Goal: Information Seeking & Learning: Learn about a topic

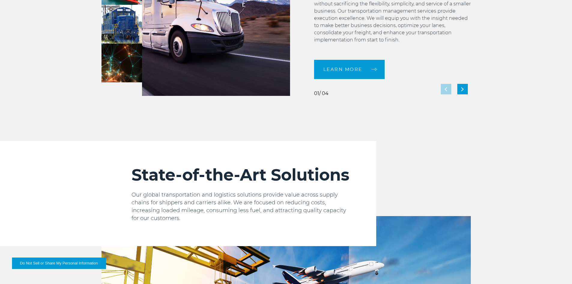
scroll to position [600, 0]
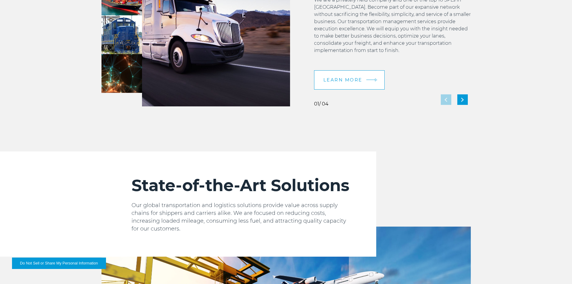
click at [351, 77] on span "LEARN MORE" at bounding box center [342, 79] width 39 height 5
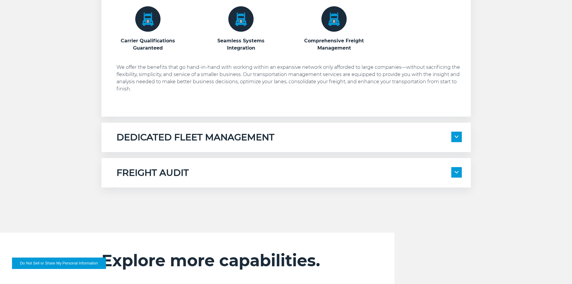
scroll to position [390, 0]
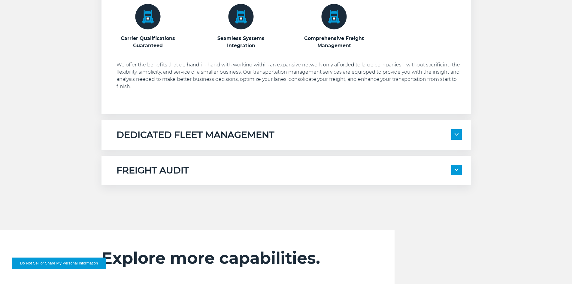
click at [325, 140] on div "DEDICATED FLEET MANAGEMENT" at bounding box center [288, 134] width 345 height 11
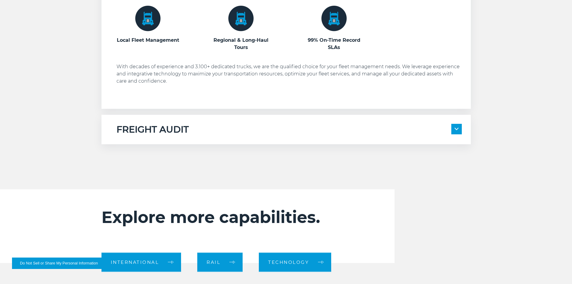
scroll to position [540, 0]
click at [227, 135] on div "FREIGHT AUDIT 100% Compliance Every Time Management for All Domestic Modes of T…" at bounding box center [285, 128] width 369 height 29
drag, startPoint x: 460, startPoint y: 128, endPoint x: 431, endPoint y: 126, distance: 29.2
click at [459, 128] on span at bounding box center [456, 128] width 11 height 11
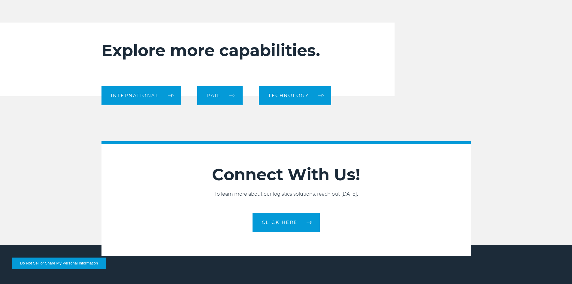
scroll to position [840, 0]
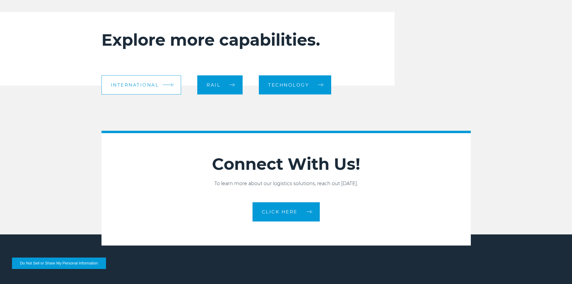
click at [153, 84] on span "International" at bounding box center [135, 85] width 48 height 5
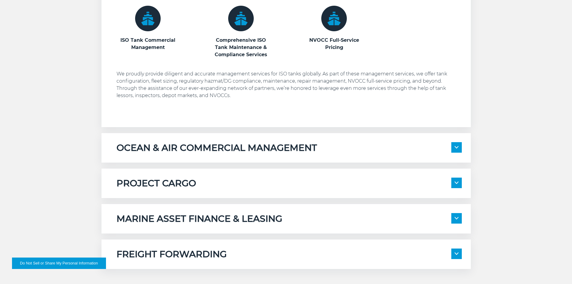
scroll to position [450, 0]
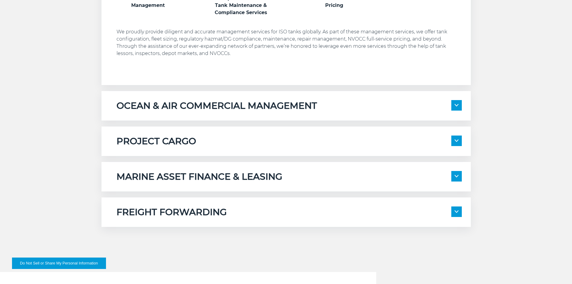
drag, startPoint x: 188, startPoint y: 101, endPoint x: 159, endPoint y: 104, distance: 29.2
click at [188, 101] on h5 "OCEAN & AIR COMMERCIAL MANAGEMENT" at bounding box center [216, 105] width 200 height 11
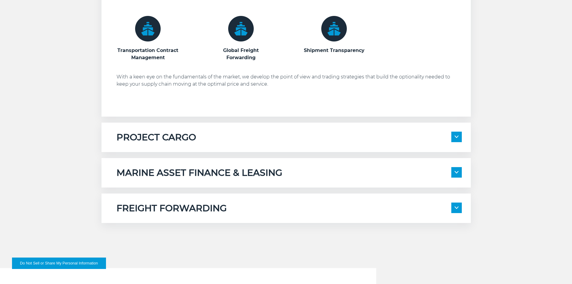
scroll to position [570, 0]
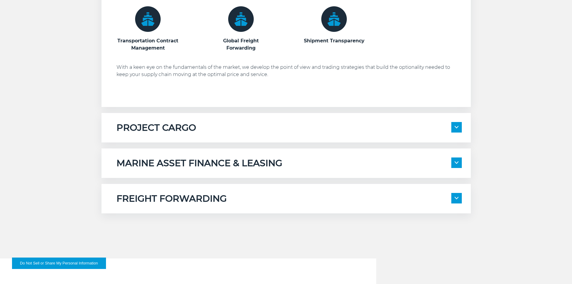
click at [140, 127] on h5 "PROJECT CARGO" at bounding box center [156, 127] width 80 height 11
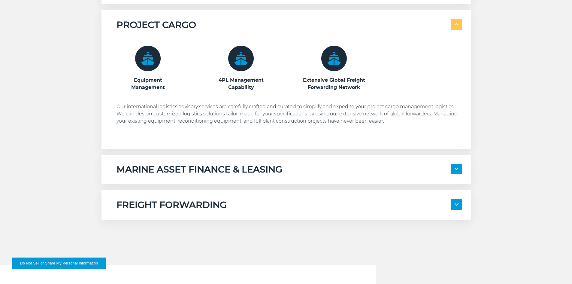
scroll to position [690, 0]
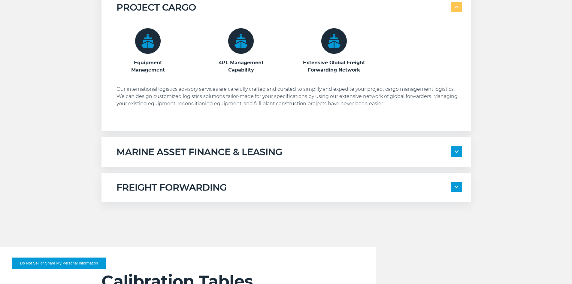
click at [242, 156] on h5 "MARINE ASSET FINANCE & LEASING" at bounding box center [199, 151] width 166 height 11
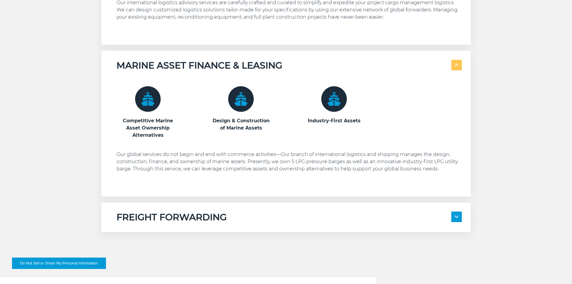
scroll to position [780, 0]
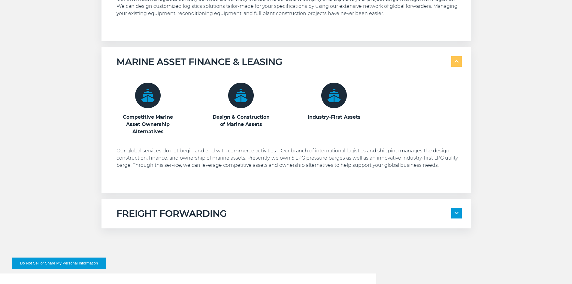
click at [456, 209] on span at bounding box center [456, 213] width 11 height 11
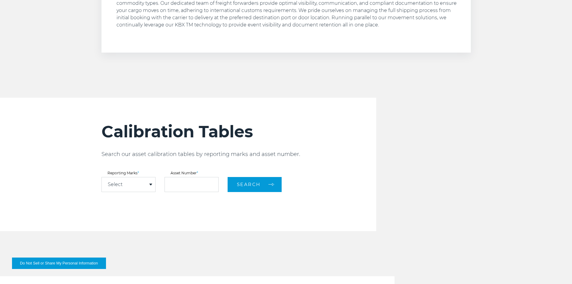
scroll to position [1140, 0]
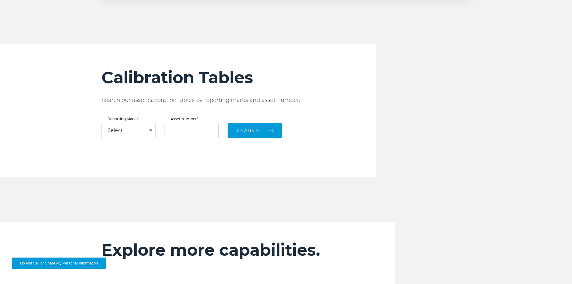
click at [152, 129] on div "Select" at bounding box center [128, 130] width 53 height 14
click at [130, 139] on link "KBXU" at bounding box center [128, 141] width 53 height 8
select select "****"
click at [182, 126] on input "text" at bounding box center [191, 130] width 54 height 15
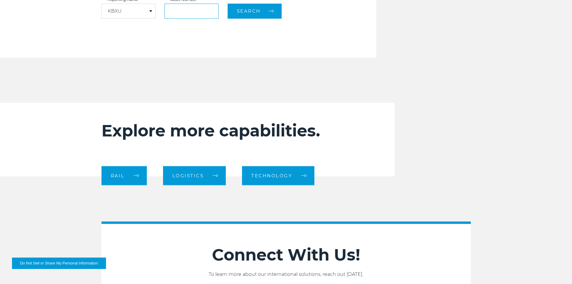
scroll to position [1320, 0]
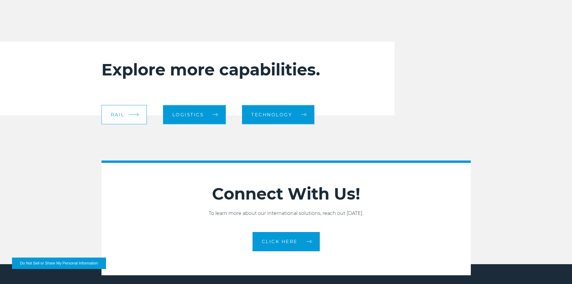
click at [119, 115] on span "RAIL" at bounding box center [118, 114] width 14 height 5
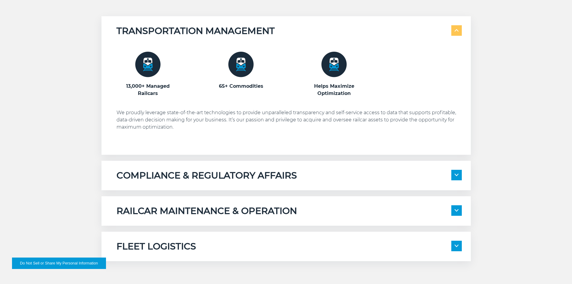
scroll to position [420, 0]
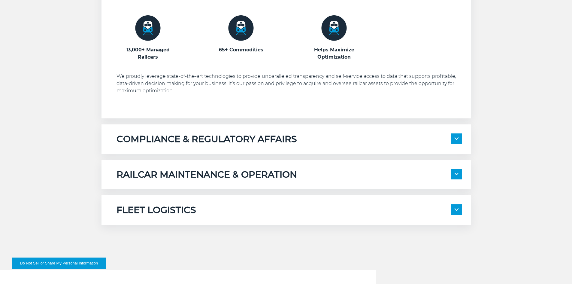
drag, startPoint x: 161, startPoint y: 140, endPoint x: 134, endPoint y: 140, distance: 27.0
click at [159, 140] on h5 "COMPLIANCE & REGULATORY AFFAIRS" at bounding box center [206, 138] width 180 height 11
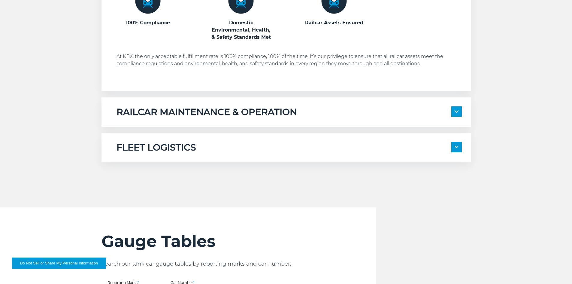
scroll to position [600, 0]
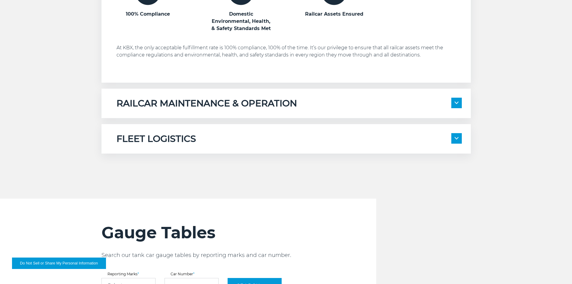
click at [161, 112] on div "RAILCAR MAINTENANCE & OPERATION Ongoing Operations & Maintenance Long-Term Care…" at bounding box center [285, 103] width 369 height 29
click at [195, 100] on h5 "RAILCAR MAINTENANCE & OPERATION" at bounding box center [206, 103] width 180 height 11
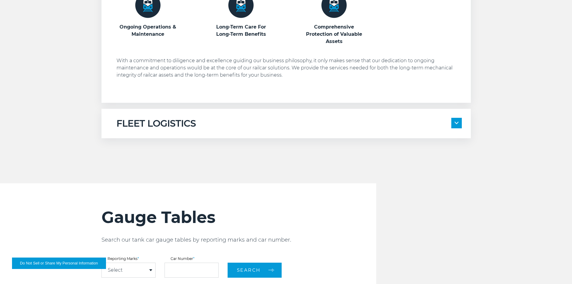
scroll to position [750, 0]
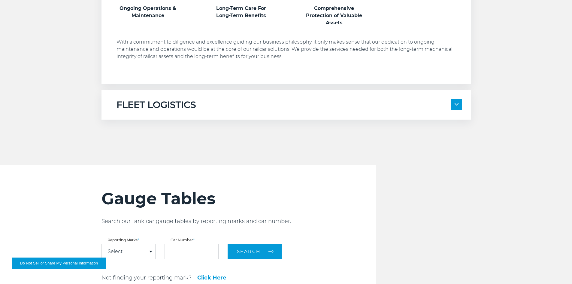
drag, startPoint x: 189, startPoint y: 107, endPoint x: 172, endPoint y: 107, distance: 17.1
click at [188, 107] on h5 "FLEET LOGISTICS" at bounding box center [156, 104] width 80 height 11
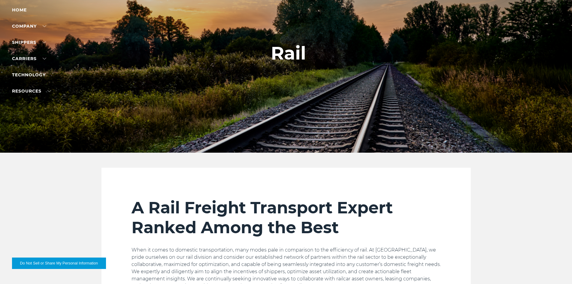
scroll to position [0, 0]
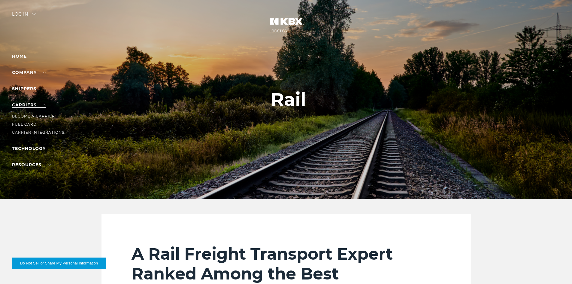
click at [29, 104] on link "Carriers" at bounding box center [29, 104] width 34 height 5
click at [26, 104] on link "Carriers" at bounding box center [29, 104] width 34 height 5
click at [27, 114] on link "Become a Carrier" at bounding box center [33, 116] width 43 height 5
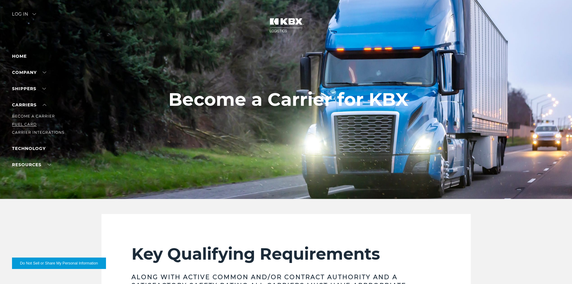
click at [34, 122] on link "Fuel Card" at bounding box center [24, 124] width 25 height 5
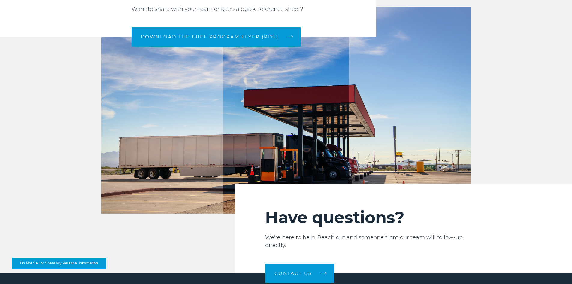
scroll to position [720, 0]
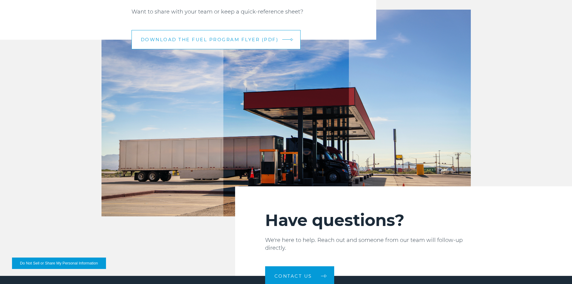
click at [180, 41] on span "DOWNLOAD THE FUEL PROGRAM FLYER (PDF)" at bounding box center [210, 39] width 138 height 5
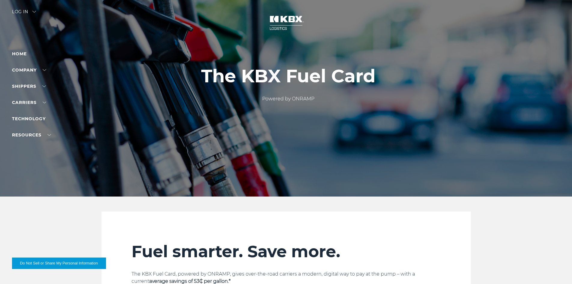
scroll to position [0, 0]
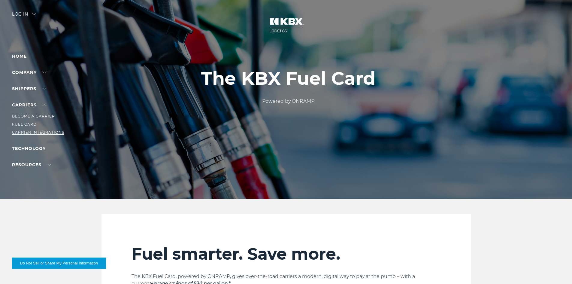
click at [26, 131] on link "Carrier Integrations" at bounding box center [38, 132] width 52 height 5
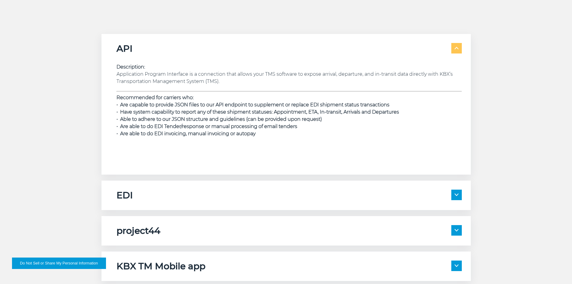
scroll to position [960, 0]
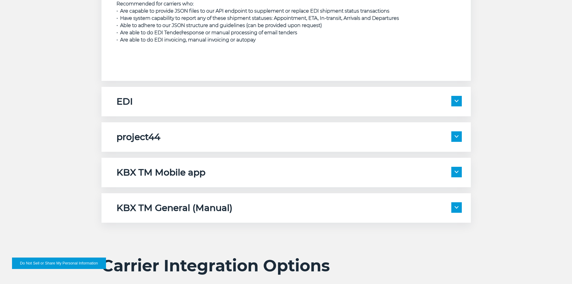
drag, startPoint x: 127, startPoint y: 108, endPoint x: 110, endPoint y: 110, distance: 17.5
click at [125, 108] on div "EDI Description: As part of a full EDI setup, KBX will exchange the following t…" at bounding box center [285, 101] width 369 height 29
drag, startPoint x: 457, startPoint y: 99, endPoint x: 356, endPoint y: 97, distance: 101.1
click at [456, 99] on span at bounding box center [456, 101] width 11 height 11
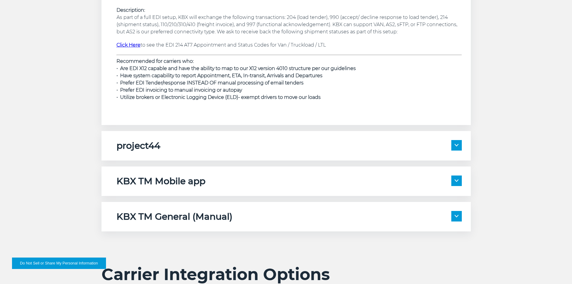
scroll to position [1080, 0]
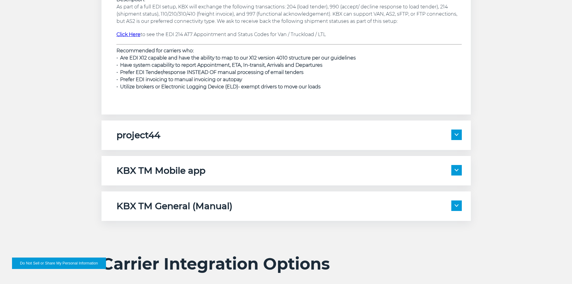
click at [118, 135] on h5 "project44" at bounding box center [138, 134] width 44 height 11
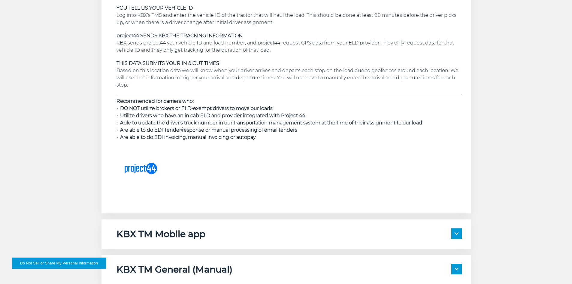
scroll to position [1350, 0]
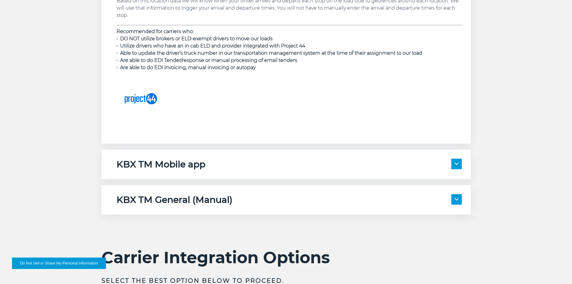
click at [167, 170] on div "KBX TM Mobile app Description: KBX TM Mobile is our mobile app for drivers to u…" at bounding box center [285, 163] width 369 height 29
click at [263, 163] on div "KBX TM Mobile app" at bounding box center [288, 163] width 345 height 11
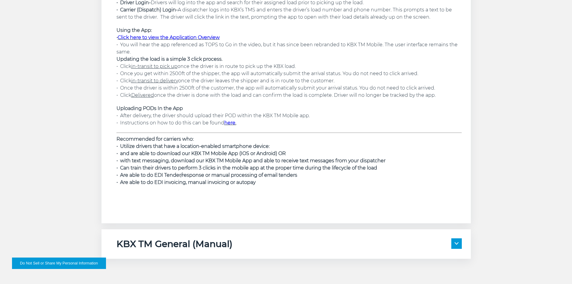
scroll to position [1651, 0]
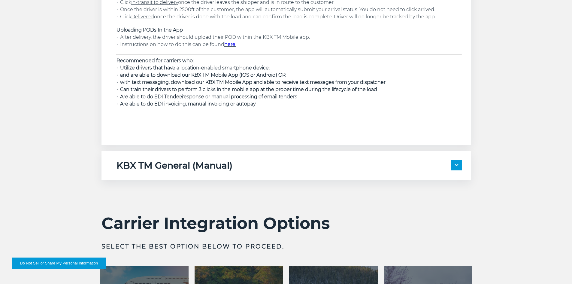
click at [224, 170] on h5 "KBX TM General (Manual)" at bounding box center [174, 165] width 116 height 11
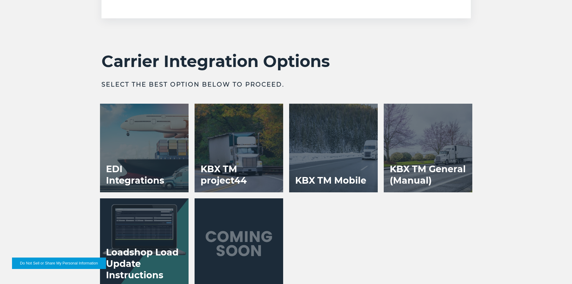
scroll to position [1891, 0]
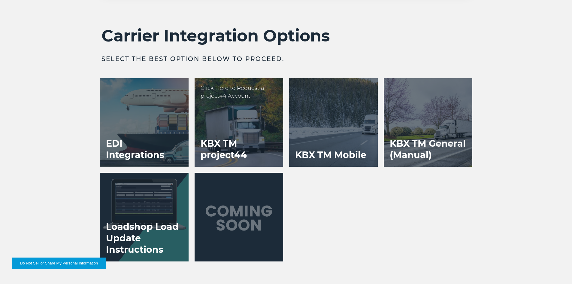
click at [234, 137] on h3 "KBX TM project44" at bounding box center [238, 149] width 89 height 35
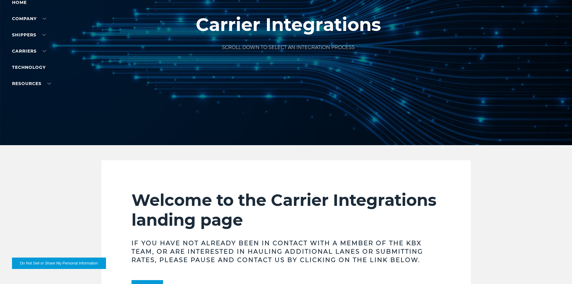
scroll to position [0, 0]
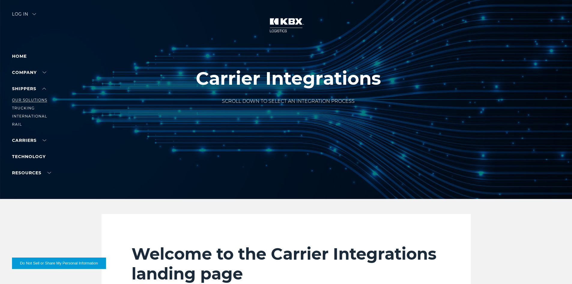
click at [34, 99] on link "Our Solutions" at bounding box center [29, 100] width 35 height 5
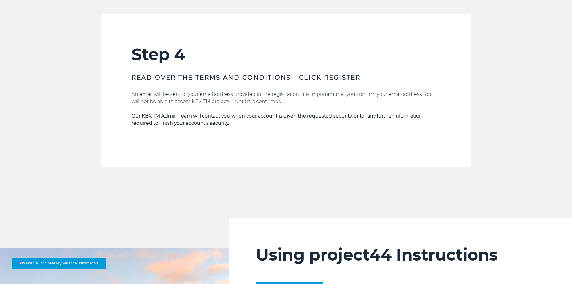
scroll to position [1140, 0]
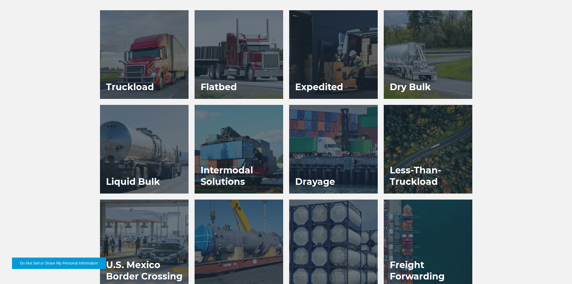
scroll to position [360, 0]
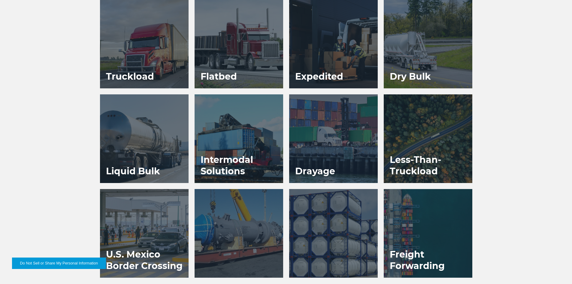
click at [230, 152] on h3 "Intermodal Solutions" at bounding box center [238, 165] width 89 height 35
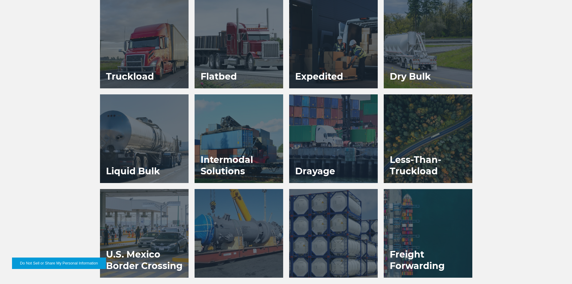
click at [318, 146] on div at bounding box center [333, 138] width 89 height 89
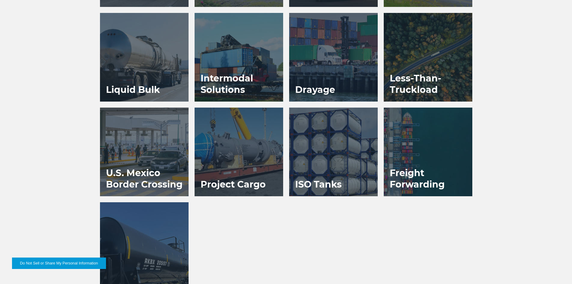
scroll to position [450, 0]
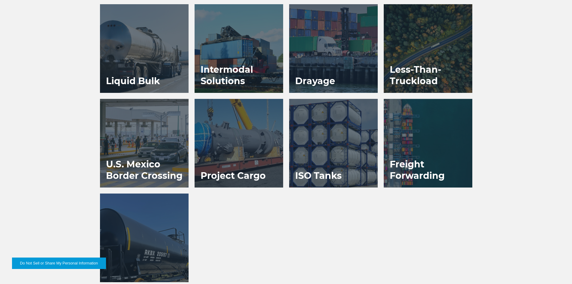
click at [236, 156] on div at bounding box center [238, 143] width 89 height 89
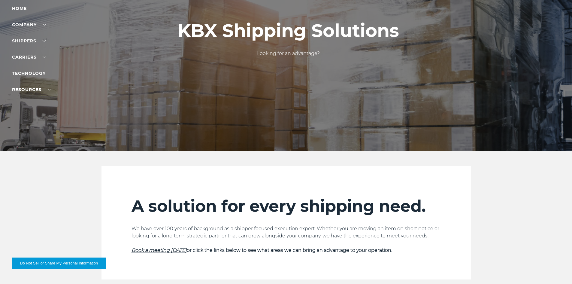
scroll to position [13, 0]
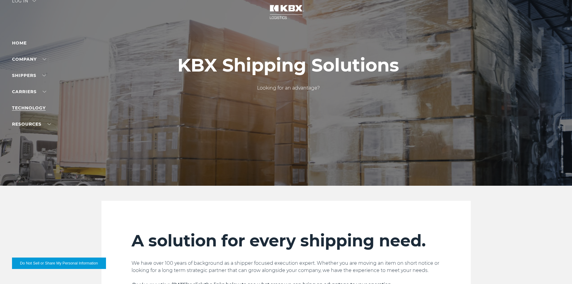
click at [33, 106] on link "Technology" at bounding box center [29, 107] width 34 height 5
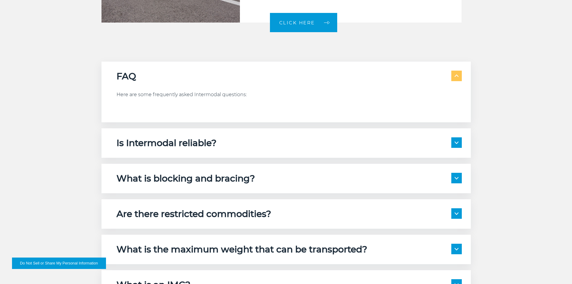
scroll to position [1290, 0]
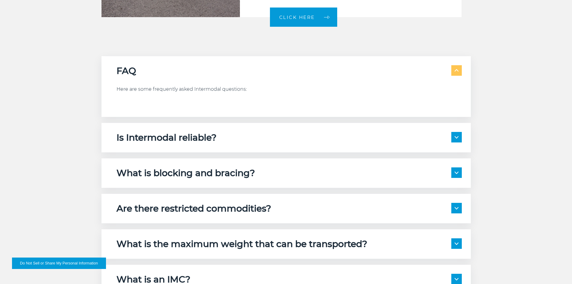
click at [158, 124] on div "Is Intermodal reliable? Yes, it’s known for its consistency and dependability. …" at bounding box center [285, 137] width 369 height 29
click at [462, 123] on div "Is Intermodal reliable? Yes, it’s known for its consistency and dependability. …" at bounding box center [285, 137] width 369 height 29
click at [455, 136] on img at bounding box center [456, 137] width 4 height 2
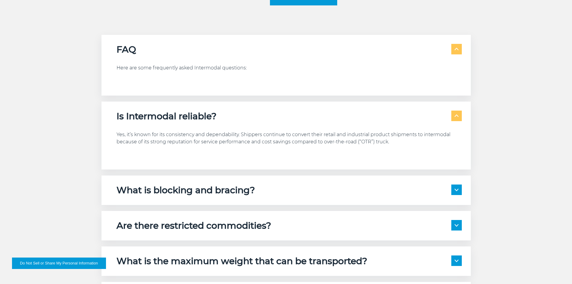
scroll to position [1320, 0]
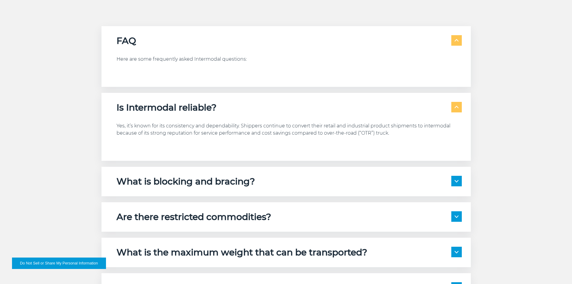
click at [459, 176] on span at bounding box center [456, 181] width 11 height 11
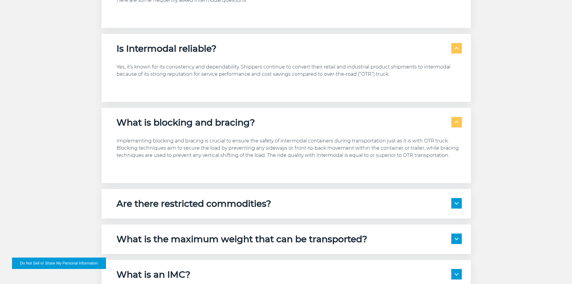
scroll to position [1411, 0]
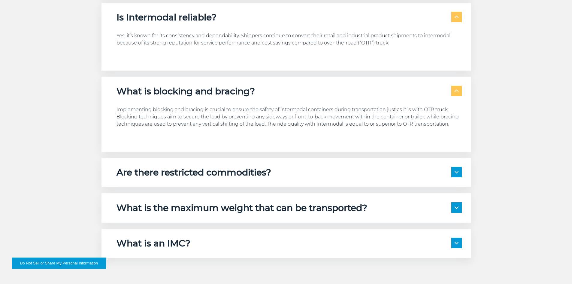
click at [279, 167] on div "Are there restricted commodities?" at bounding box center [288, 172] width 345 height 11
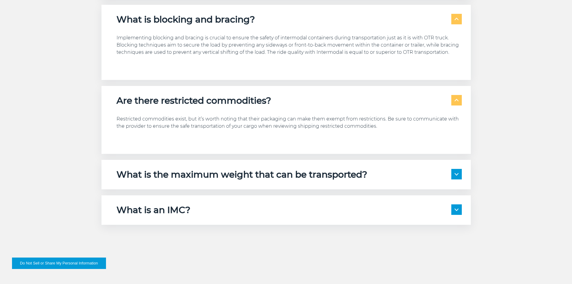
scroll to position [1501, 0]
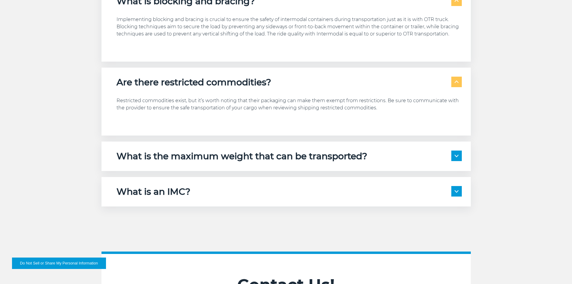
drag, startPoint x: 171, startPoint y: 141, endPoint x: 166, endPoint y: 141, distance: 4.5
click at [171, 150] on h5 "What is the maximum weight that can be transported?" at bounding box center [241, 155] width 251 height 11
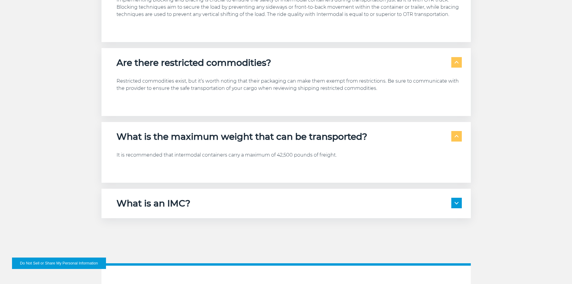
scroll to position [1561, 0]
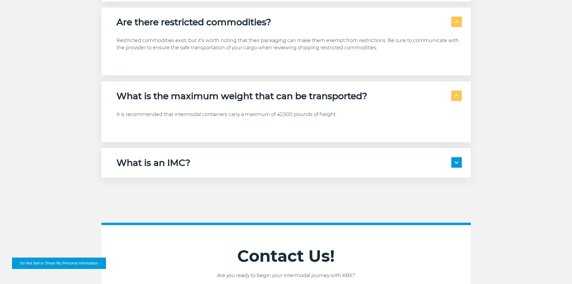
drag, startPoint x: 170, startPoint y: 146, endPoint x: 152, endPoint y: 145, distance: 18.0
click at [169, 157] on h5 "What is an IMC?" at bounding box center [153, 162] width 74 height 11
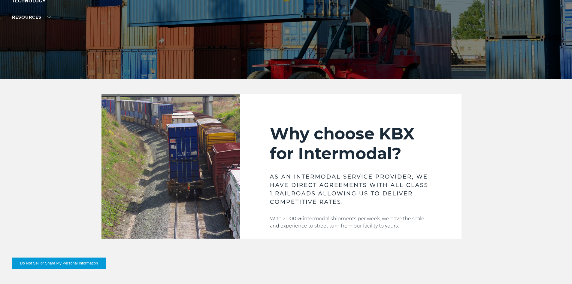
scroll to position [0, 0]
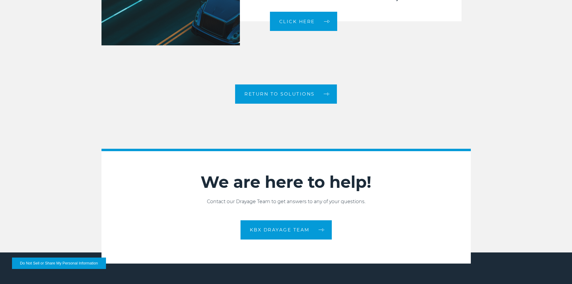
scroll to position [1020, 0]
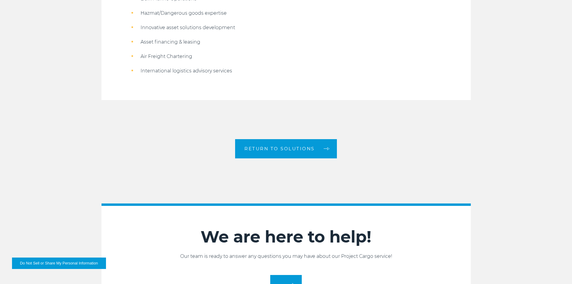
scroll to position [840, 0]
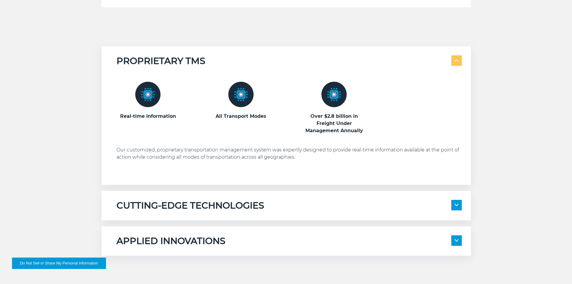
scroll to position [330, 0]
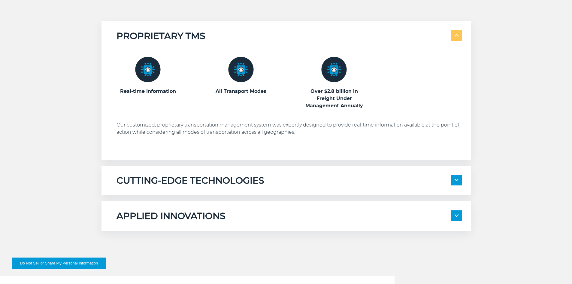
click at [158, 180] on h5 "CUTTING-EDGE TECHNOLOGIES" at bounding box center [190, 180] width 148 height 11
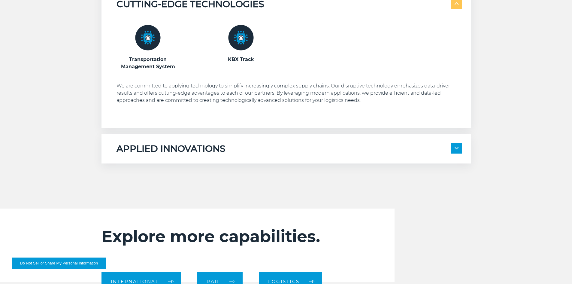
scroll to position [510, 0]
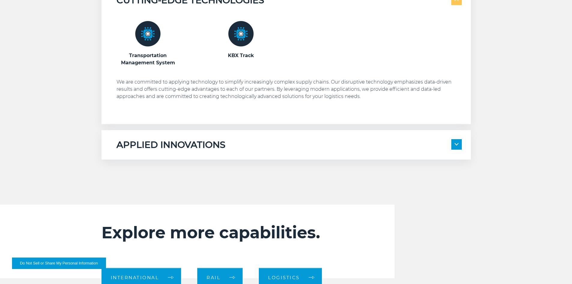
click at [120, 149] on h5 "APPLIED INNOVATIONS" at bounding box center [170, 144] width 109 height 11
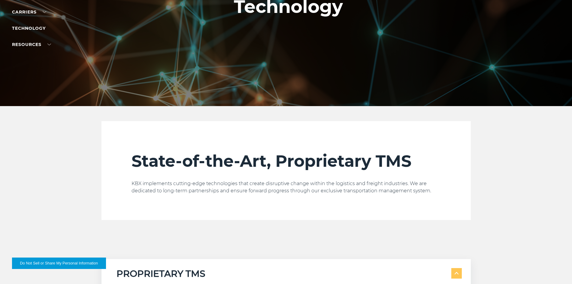
scroll to position [0, 0]
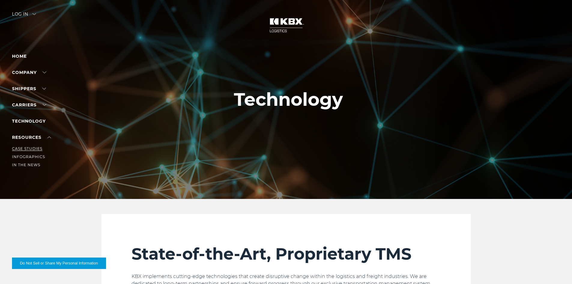
click at [35, 147] on link "Case Studies" at bounding box center [27, 148] width 30 height 5
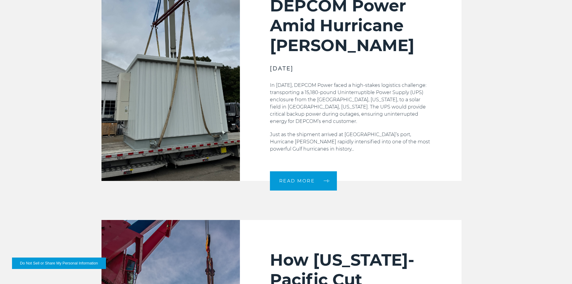
scroll to position [270, 0]
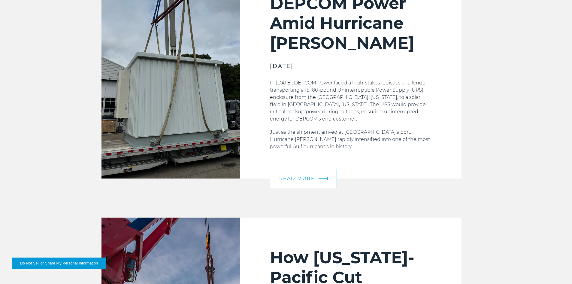
click at [307, 178] on span "READ MORE" at bounding box center [297, 178] width 36 height 5
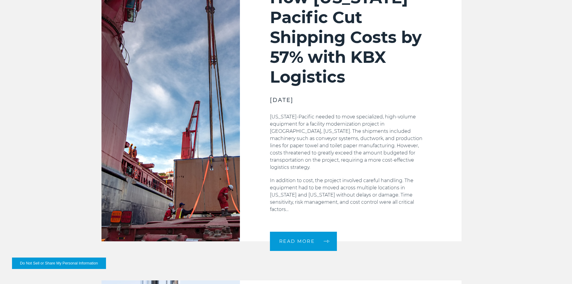
scroll to position [540, 0]
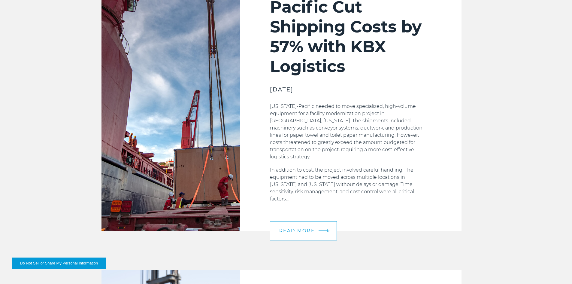
click at [306, 228] on span "READ MORE" at bounding box center [297, 230] width 36 height 5
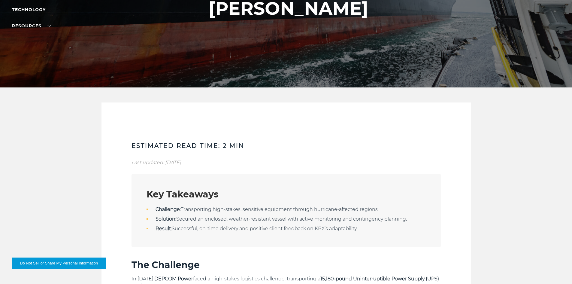
scroll to position [60, 0]
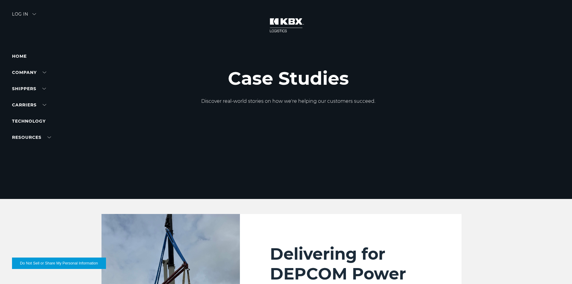
scroll to position [240, 0]
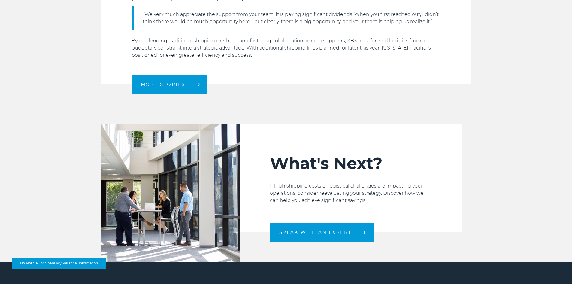
scroll to position [840, 0]
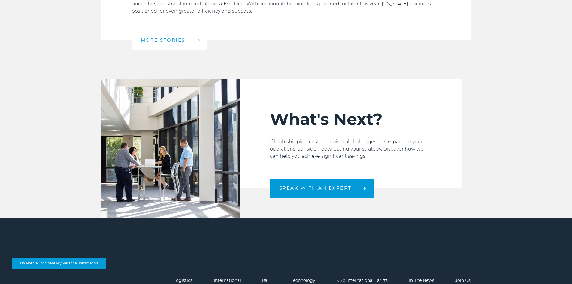
click at [161, 37] on link "More Stories" at bounding box center [169, 40] width 76 height 19
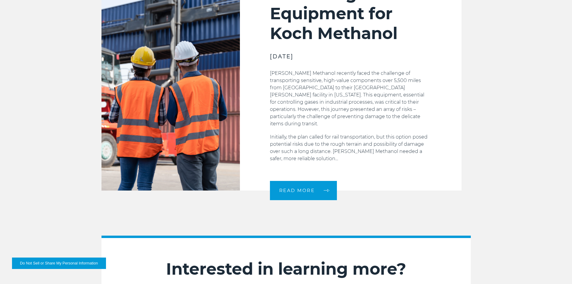
scroll to position [870, 0]
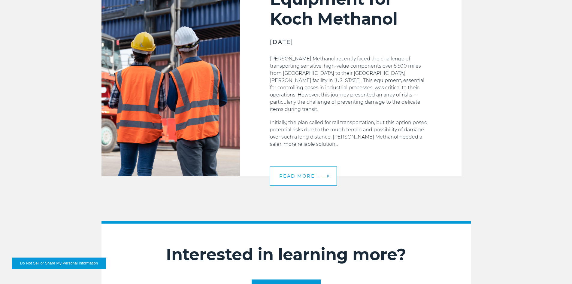
click at [300, 173] on span "READ MORE" at bounding box center [297, 175] width 36 height 5
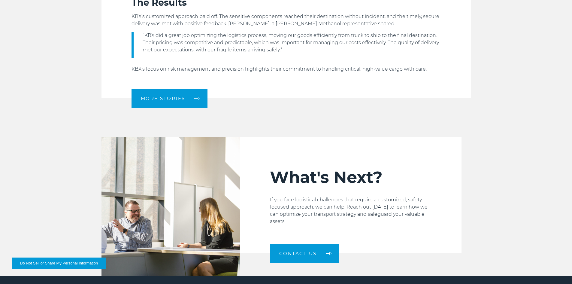
scroll to position [540, 0]
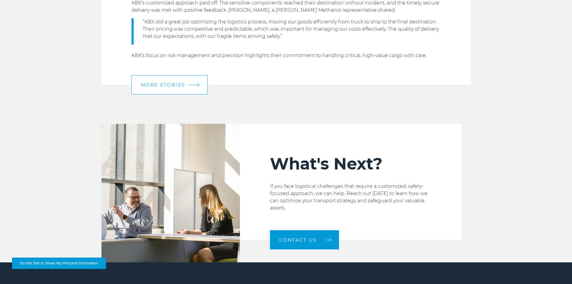
click at [165, 87] on span "MORE STORIES" at bounding box center [163, 85] width 44 height 5
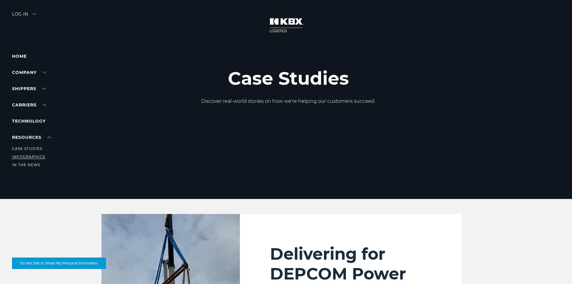
click at [33, 156] on link "Infographics" at bounding box center [28, 156] width 33 height 5
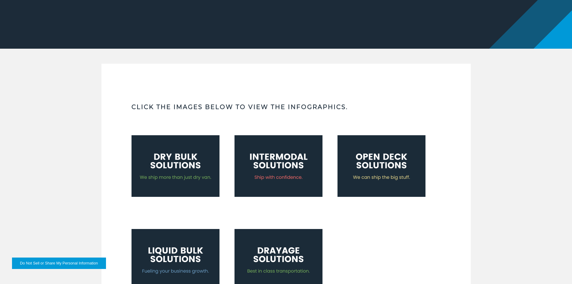
scroll to position [210, 0]
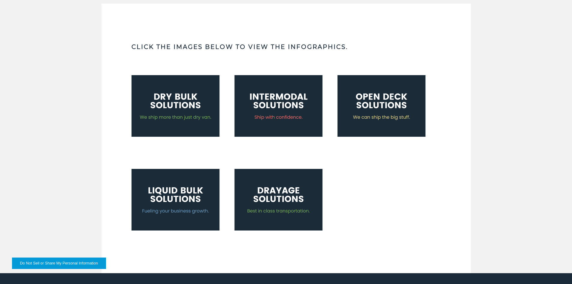
click at [175, 115] on img at bounding box center [175, 106] width 88 height 62
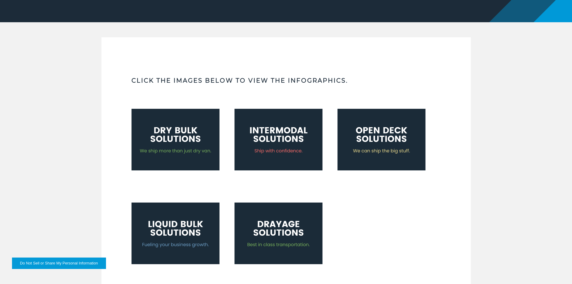
scroll to position [60, 0]
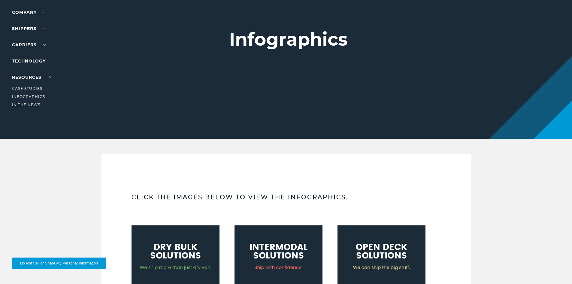
click at [29, 105] on link "In The News" at bounding box center [26, 104] width 28 height 5
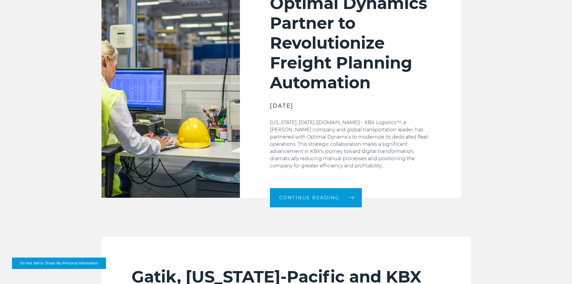
scroll to position [300, 0]
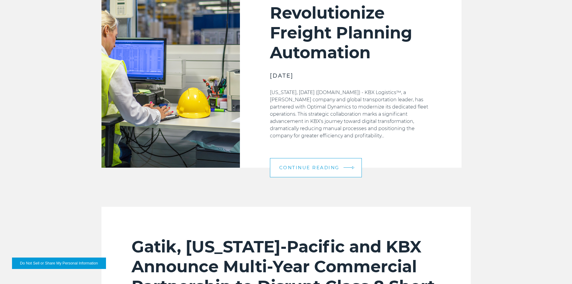
click at [347, 163] on link "Continue Reading" at bounding box center [316, 167] width 92 height 19
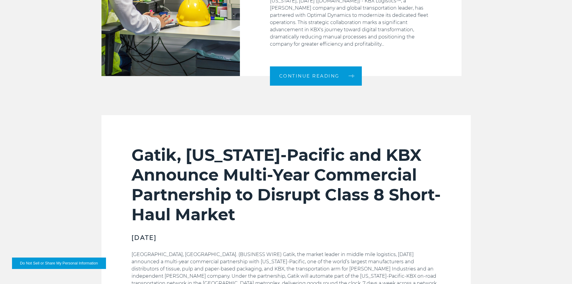
scroll to position [390, 0]
